Goal: Transaction & Acquisition: Purchase product/service

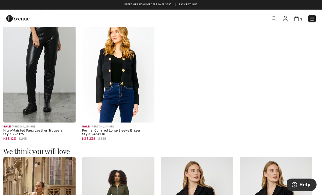
scroll to position [340, 0]
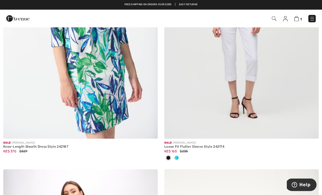
scroll to position [4404, 0]
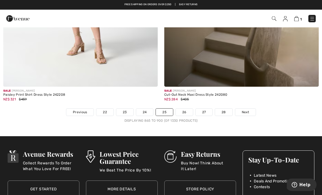
scroll to position [4754, 0]
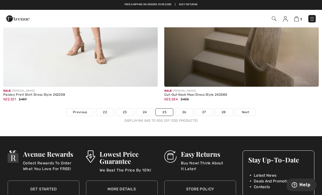
click at [245, 111] on link "Next" at bounding box center [245, 111] width 20 height 7
click at [244, 110] on span "Next" at bounding box center [245, 112] width 7 height 5
click at [248, 110] on span "Next" at bounding box center [245, 112] width 7 height 5
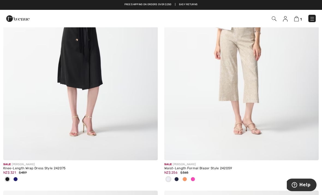
scroll to position [662, 0]
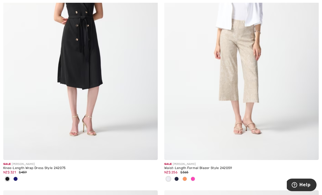
click at [288, 155] on img at bounding box center [241, 44] width 155 height 232
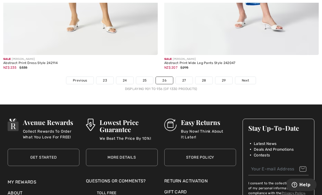
scroll to position [4711, 0]
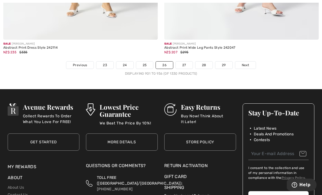
click at [247, 63] on span "Next" at bounding box center [245, 65] width 7 height 5
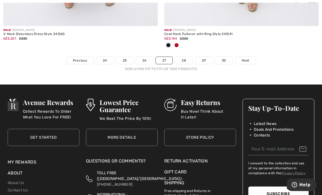
scroll to position [4788, 0]
click at [246, 60] on link "Next" at bounding box center [245, 60] width 20 height 7
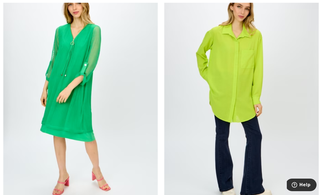
scroll to position [3855, 0]
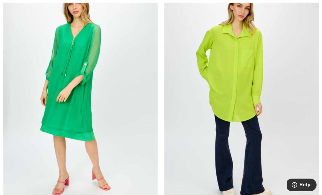
click at [41, 138] on img at bounding box center [80, 91] width 155 height 232
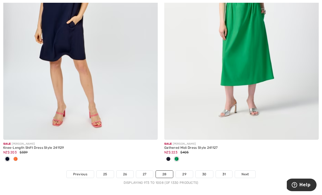
scroll to position [4711, 0]
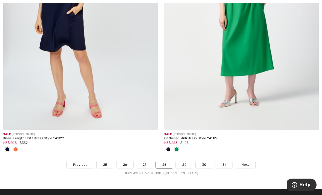
click at [258, 161] on ul "Previous 25 26 27 28 29 30 31 Next" at bounding box center [161, 165] width 322 height 8
click at [246, 162] on span "Next" at bounding box center [245, 164] width 7 height 5
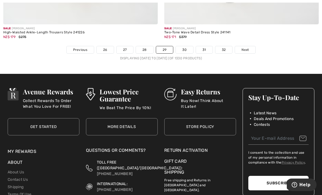
scroll to position [4763, 0]
click at [248, 48] on span "Next" at bounding box center [245, 49] width 7 height 5
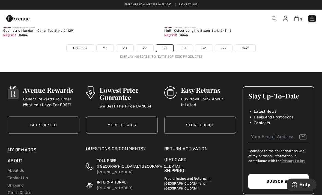
scroll to position [4721, 0]
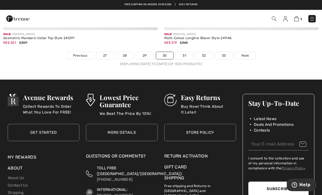
click at [248, 53] on span "Next" at bounding box center [245, 55] width 7 height 5
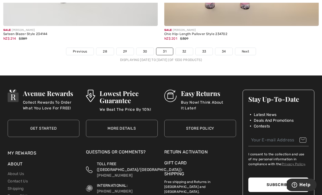
scroll to position [4727, 0]
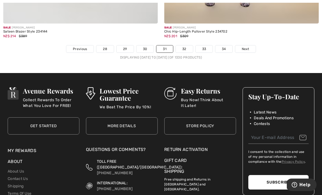
click at [245, 47] on span "Next" at bounding box center [245, 49] width 7 height 5
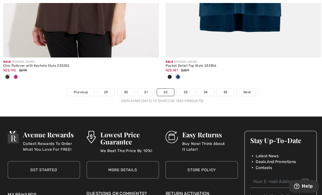
scroll to position [4721, 0]
click at [245, 89] on span "Next" at bounding box center [245, 91] width 7 height 5
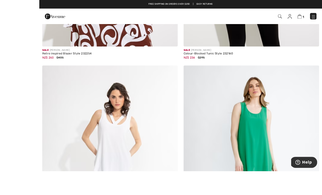
scroll to position [4494, 0]
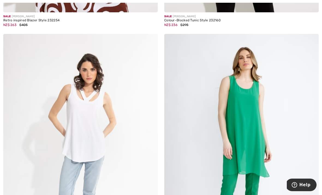
click at [72, 137] on img at bounding box center [80, 150] width 155 height 232
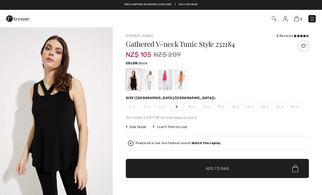
scroll to position [14, 0]
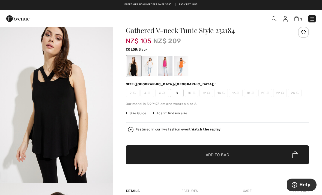
click at [167, 67] on div at bounding box center [165, 66] width 14 height 20
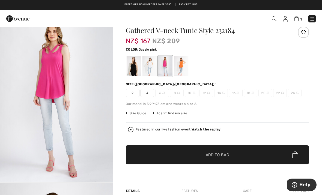
click at [180, 62] on div at bounding box center [181, 66] width 14 height 20
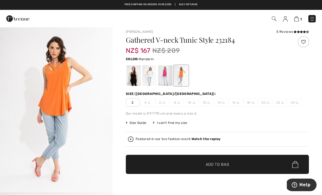
scroll to position [0, 0]
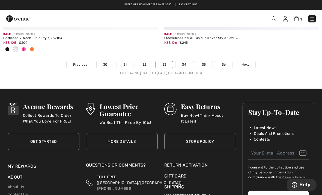
click at [181, 64] on link "34" at bounding box center [184, 64] width 17 height 7
click at [187, 61] on link "34" at bounding box center [184, 64] width 17 height 7
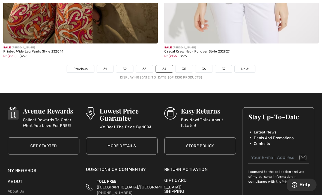
scroll to position [4717, 0]
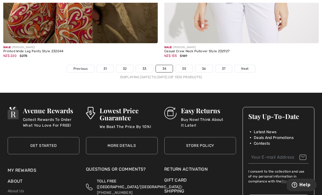
click at [186, 65] on link "35" at bounding box center [184, 68] width 17 height 7
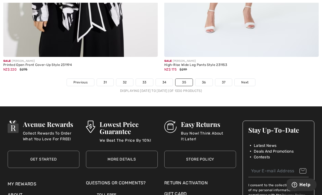
scroll to position [4689, 0]
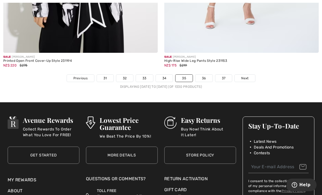
click at [247, 76] on span "Next" at bounding box center [244, 78] width 7 height 5
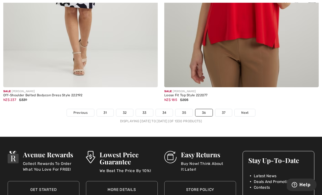
scroll to position [4655, 0]
click at [223, 110] on link "37" at bounding box center [224, 112] width 17 height 7
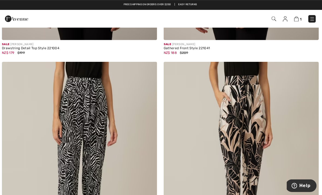
scroll to position [1277, 0]
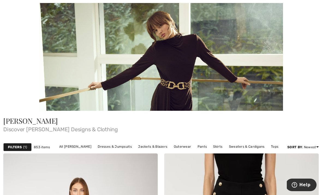
scroll to position [36, 0]
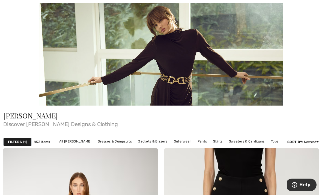
click at [198, 143] on link "Pants" at bounding box center [202, 141] width 15 height 7
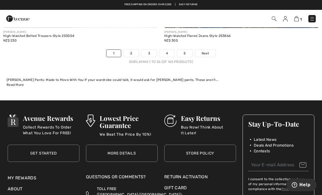
scroll to position [4699, 0]
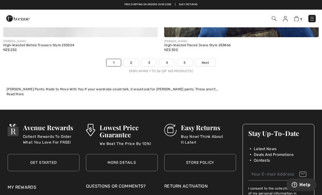
click at [208, 59] on link "Next" at bounding box center [205, 62] width 20 height 7
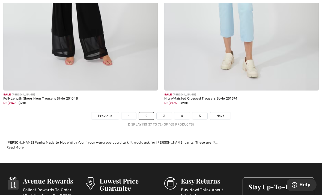
scroll to position [4664, 0]
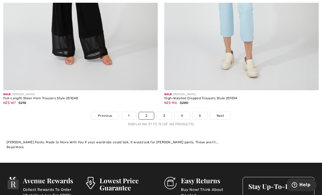
click at [219, 113] on span "Next" at bounding box center [220, 115] width 7 height 5
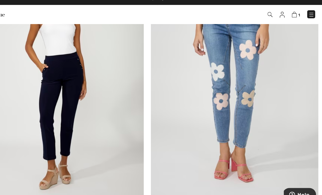
scroll to position [2458, 0]
click at [230, 76] on img at bounding box center [241, 85] width 155 height 232
click at [228, 72] on img at bounding box center [241, 85] width 155 height 232
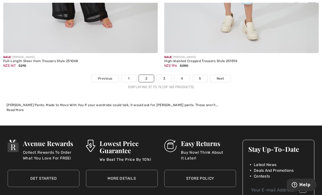
scroll to position [4702, 0]
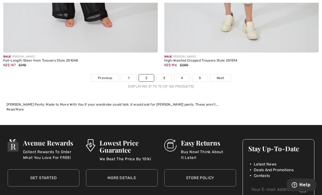
click at [220, 75] on span "Next" at bounding box center [220, 77] width 7 height 5
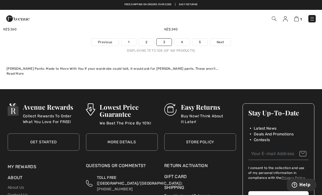
scroll to position [4713, 0]
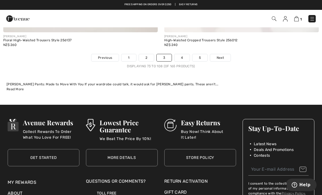
click at [178, 56] on link "4" at bounding box center [182, 57] width 15 height 7
click at [182, 55] on link "4" at bounding box center [182, 57] width 15 height 7
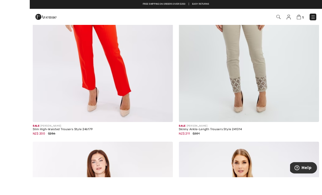
scroll to position [4350, 0]
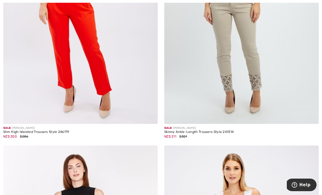
click at [256, 61] on img at bounding box center [241, 8] width 155 height 232
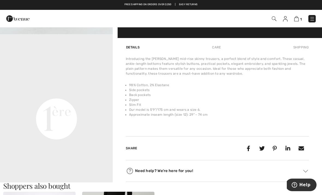
scroll to position [331, 0]
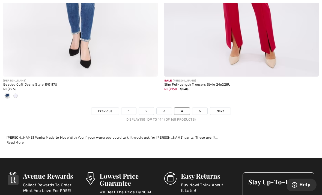
scroll to position [4651, 0]
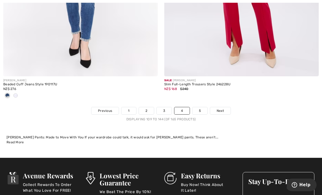
click at [203, 107] on link "5" at bounding box center [200, 110] width 15 height 7
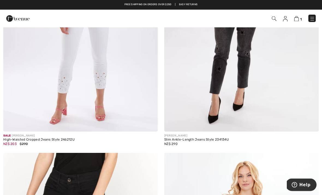
scroll to position [688, 0]
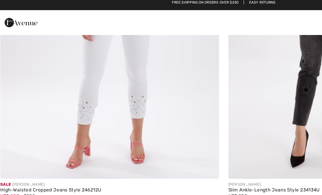
click at [60, 71] on img at bounding box center [80, 13] width 155 height 232
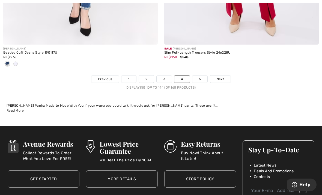
scroll to position [4683, 0]
click at [221, 76] on span "Next" at bounding box center [220, 78] width 7 height 5
click at [222, 76] on span "Next" at bounding box center [220, 78] width 7 height 5
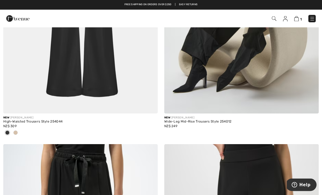
scroll to position [1735, 0]
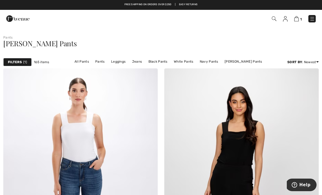
click at [274, 17] on img at bounding box center [274, 18] width 5 height 5
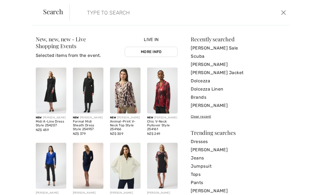
click at [123, 18] on input "search" at bounding box center [157, 12] width 148 height 16
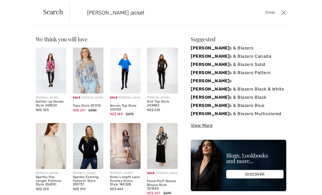
type input "Frank Lyman jacket"
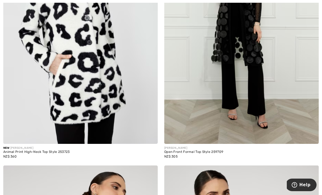
scroll to position [1999, 0]
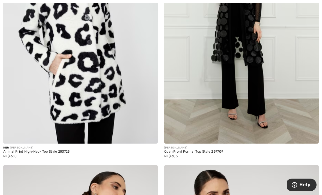
click at [282, 83] on img at bounding box center [241, 27] width 155 height 232
click at [268, 56] on img at bounding box center [241, 27] width 155 height 232
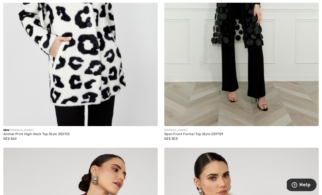
click at [269, 63] on img at bounding box center [241, 10] width 155 height 232
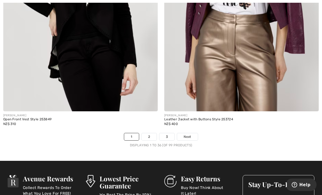
scroll to position [4634, 0]
click at [188, 134] on span "Next" at bounding box center [187, 136] width 7 height 5
click at [190, 134] on span "Next" at bounding box center [187, 136] width 7 height 5
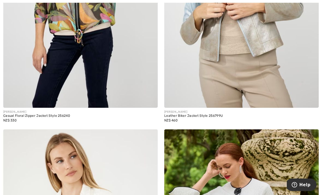
scroll to position [4104, 0]
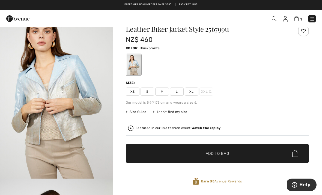
click at [193, 94] on span "XL" at bounding box center [192, 91] width 14 height 8
click at [255, 155] on span "✔ Added to Bag Add to Bag" at bounding box center [217, 153] width 183 height 19
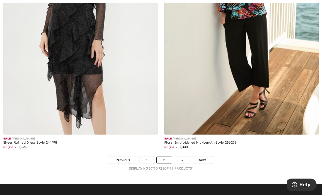
scroll to position [4584, 0]
click at [184, 159] on link "3" at bounding box center [182, 159] width 15 height 7
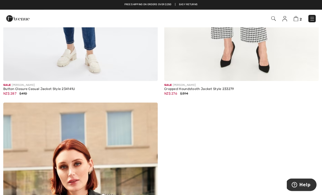
scroll to position [3346, 0]
